Goal: Information Seeking & Learning: Understand process/instructions

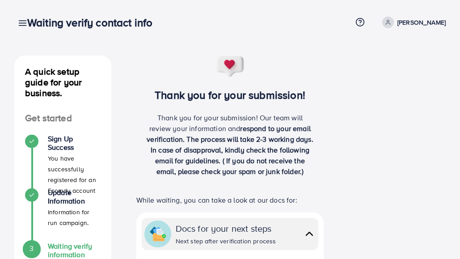
click at [282, 142] on span "respond to your email verification. The process will take 2-3 working days. In …" at bounding box center [230, 149] width 166 height 53
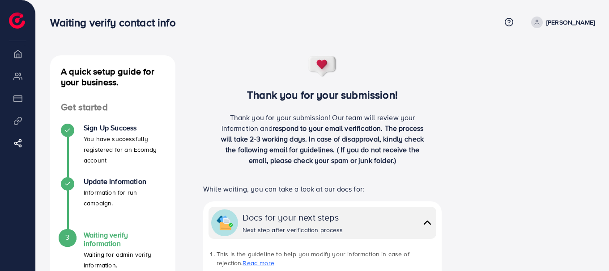
click at [219, 24] on div "Waiting verify contact info" at bounding box center [275, 22] width 450 height 13
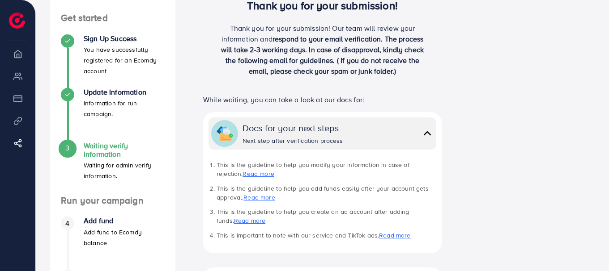
scroll to position [94, 0]
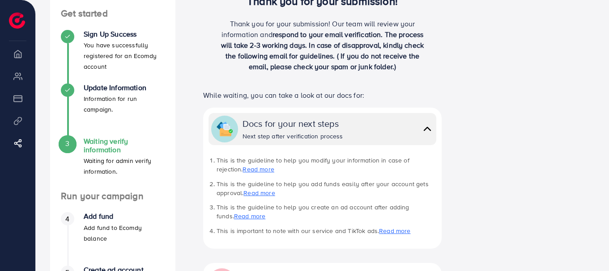
click at [166, 81] on li "Sign Up Success You have successfully registered for an Ecomdy account" at bounding box center [112, 57] width 125 height 54
click at [209, 195] on ul "This is the guideline to help you modify your information in case of rejection.…" at bounding box center [322, 196] width 228 height 80
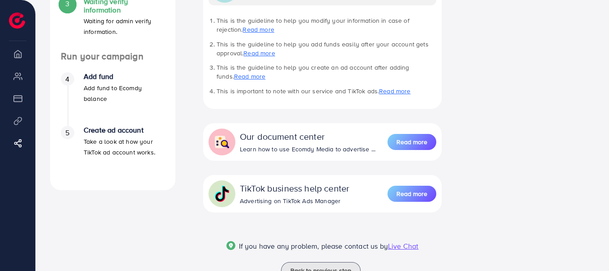
scroll to position [0, 0]
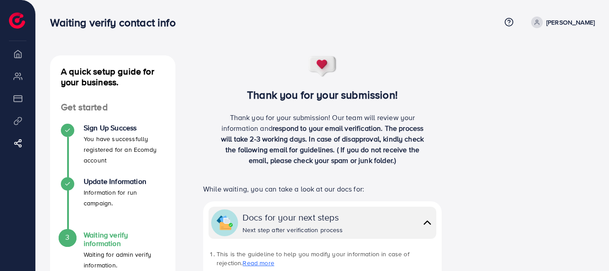
click at [437, 239] on div "Docs for your next steps Next step after verification process This is the guide…" at bounding box center [322, 272] width 238 height 141
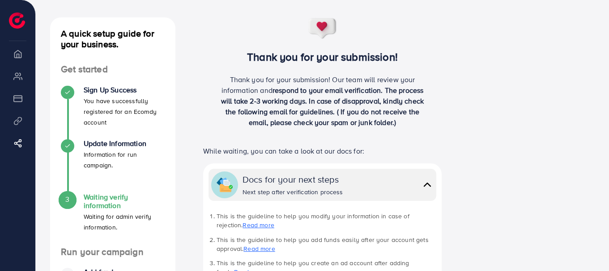
scroll to position [38, 0]
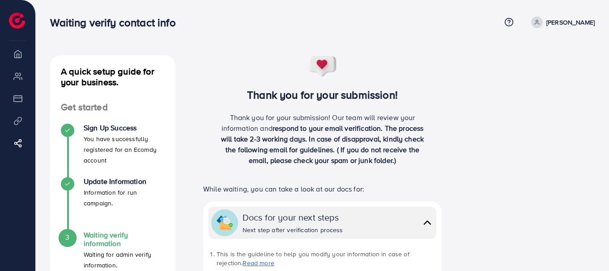
click at [364, 16] on div "Waiting verify contact info" at bounding box center [275, 22] width 450 height 13
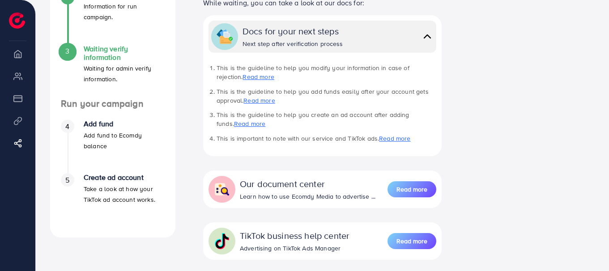
scroll to position [188, 0]
